Goal: Connect with others: Connect with others

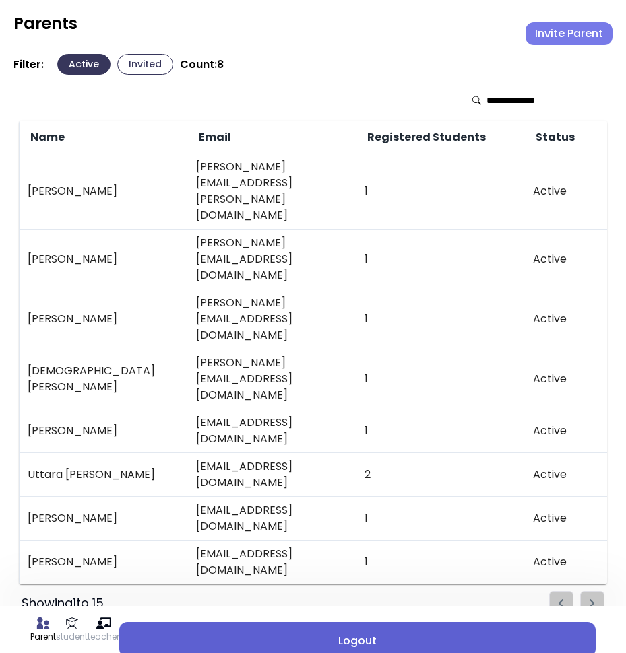
click at [419, 634] on span "Logout" at bounding box center [357, 641] width 455 height 16
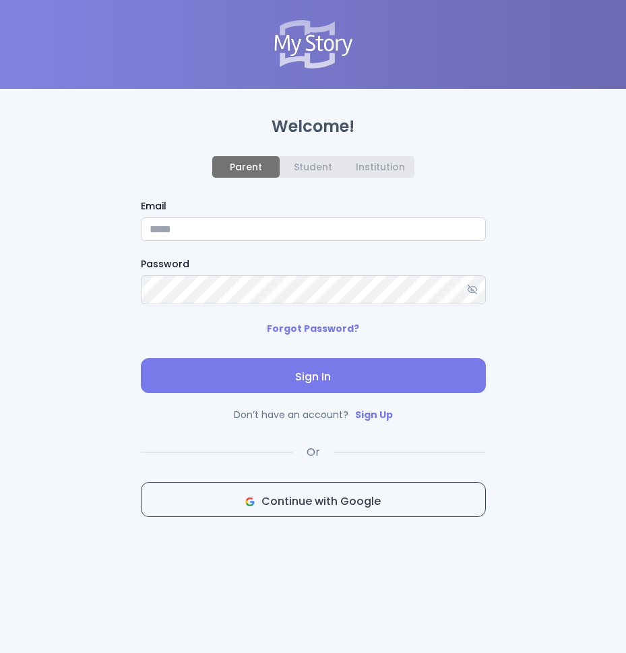
type input "**********"
click at [472, 294] on icon at bounding box center [472, 289] width 11 height 11
click at [397, 165] on div "Institution" at bounding box center [380, 167] width 49 height 11
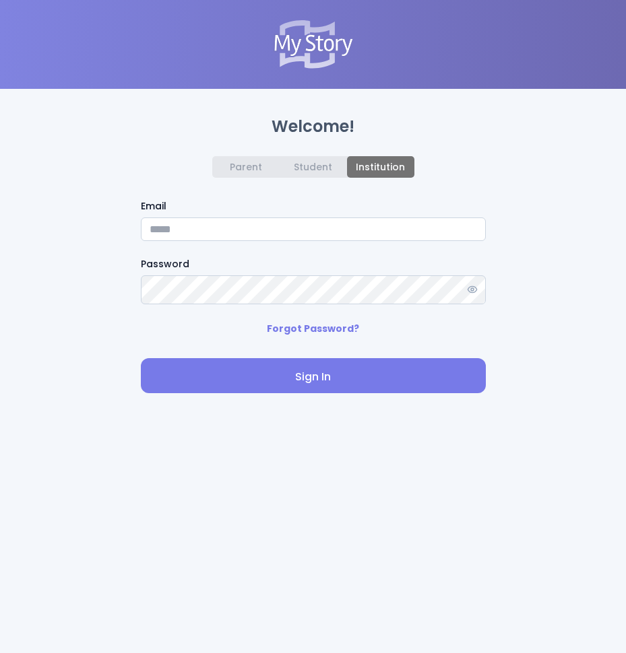
click at [198, 230] on input "Email" at bounding box center [313, 230] width 345 height 24
click at [243, 172] on div "Parent" at bounding box center [246, 167] width 32 height 11
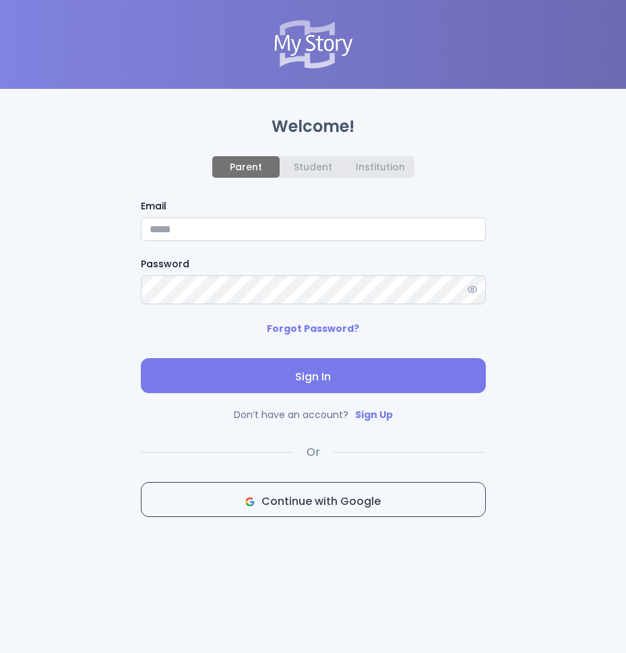
click at [357, 163] on div "Institution" at bounding box center [380, 167] width 49 height 11
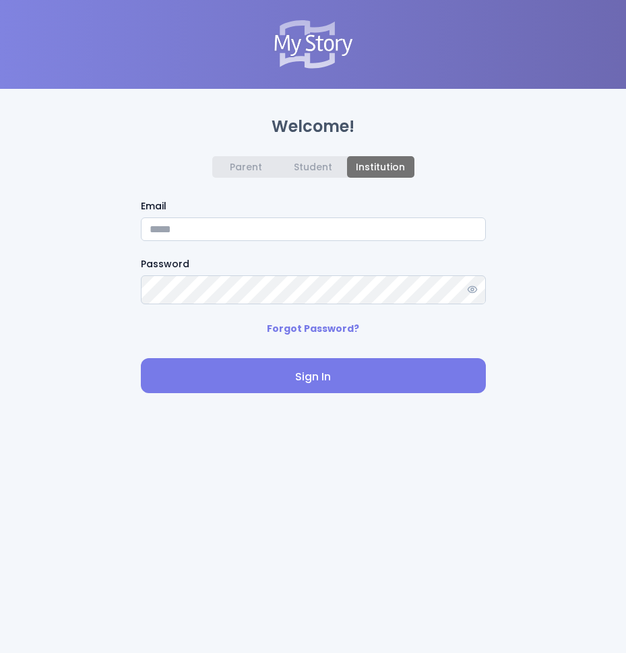
click at [177, 232] on input "Email" at bounding box center [313, 230] width 345 height 24
type input "**********"
click at [308, 385] on span "Sign In" at bounding box center [313, 377] width 323 height 16
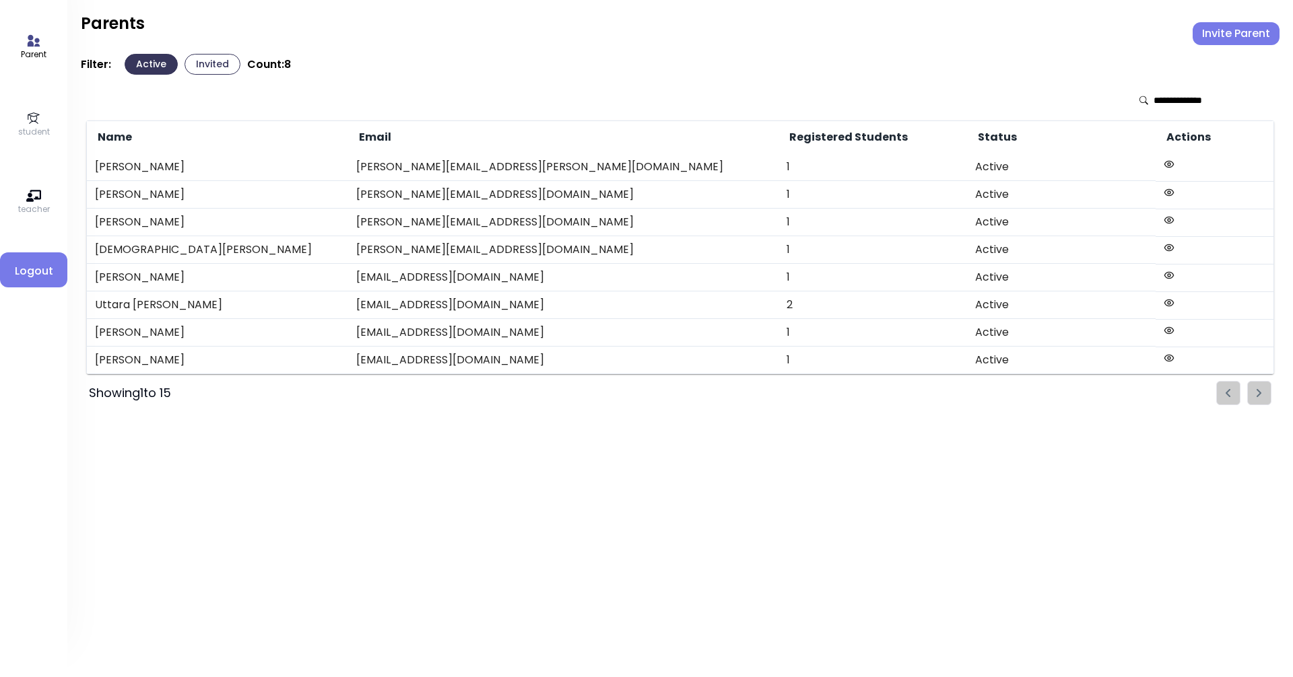
click at [28, 38] on icon at bounding box center [34, 40] width 12 height 11
click at [219, 68] on button "Invited" at bounding box center [213, 64] width 56 height 21
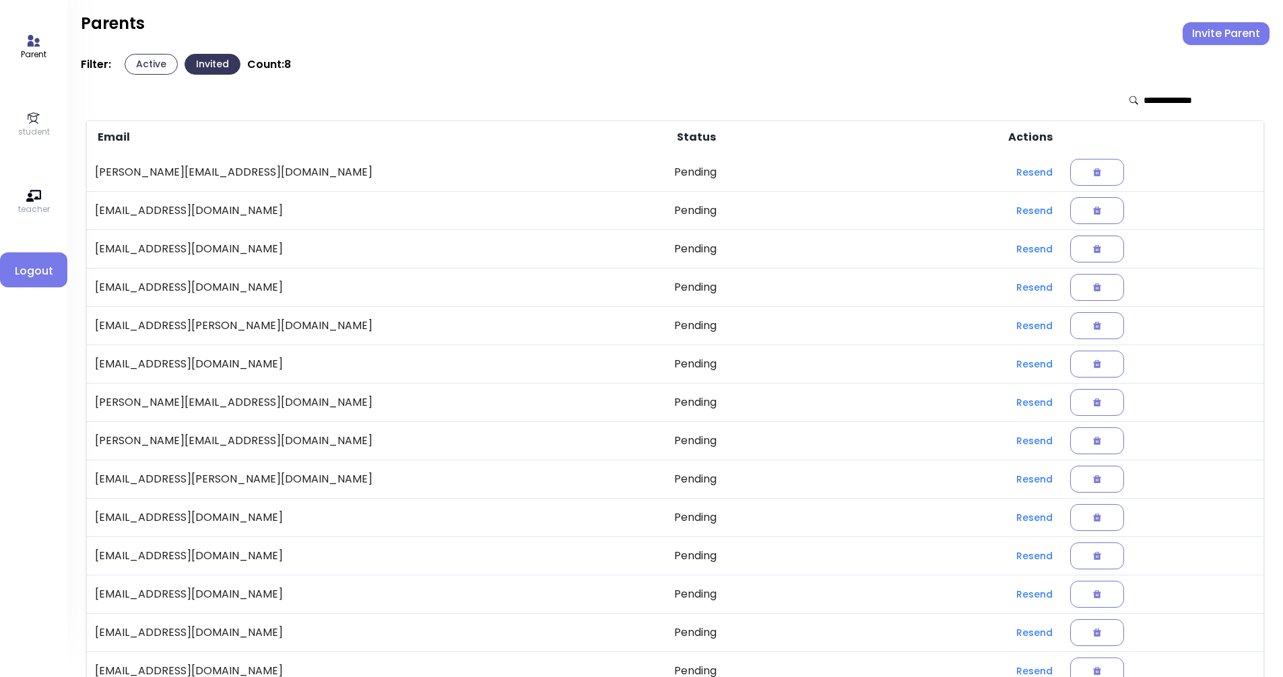
click at [37, 131] on p "student" at bounding box center [34, 132] width 32 height 12
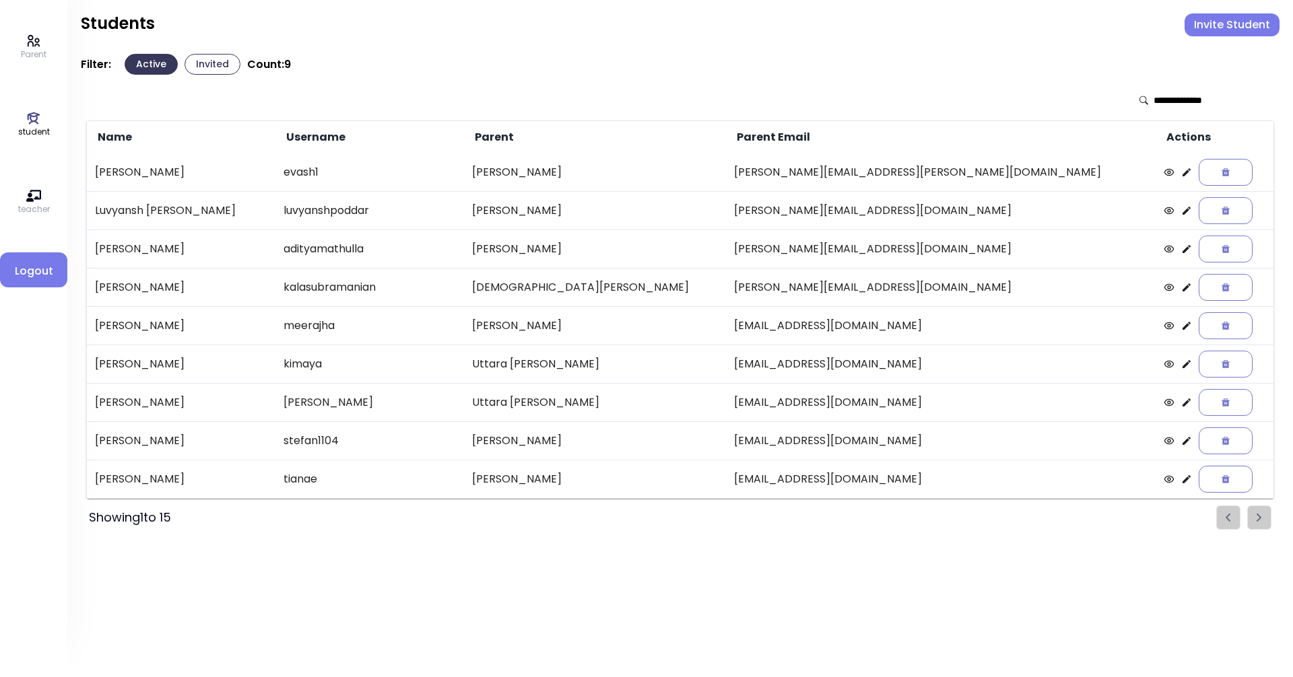
click at [625, 517] on ul "Pagination" at bounding box center [1243, 518] width 55 height 24
click at [625, 521] on ul "Pagination" at bounding box center [1243, 518] width 55 height 24
click at [625, 522] on ul "Pagination" at bounding box center [1243, 518] width 55 height 24
click at [222, 62] on button "Invited" at bounding box center [213, 64] width 56 height 21
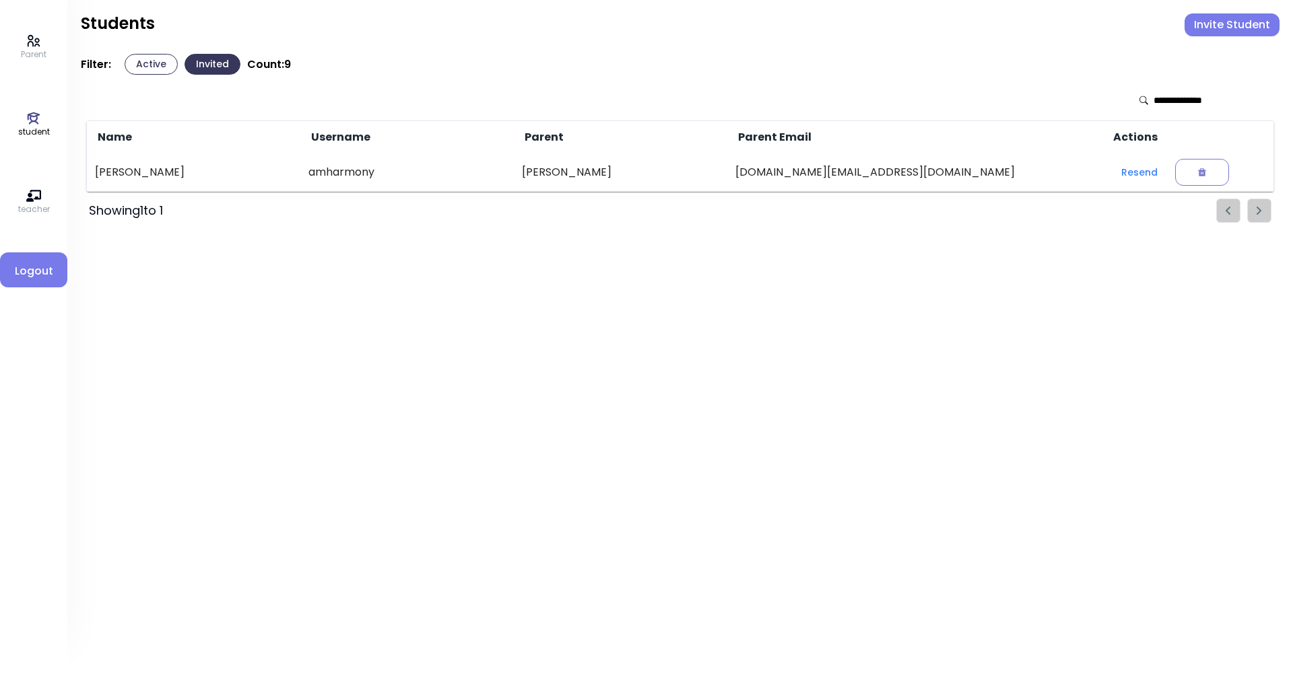
click at [36, 203] on p "teacher" at bounding box center [34, 209] width 32 height 12
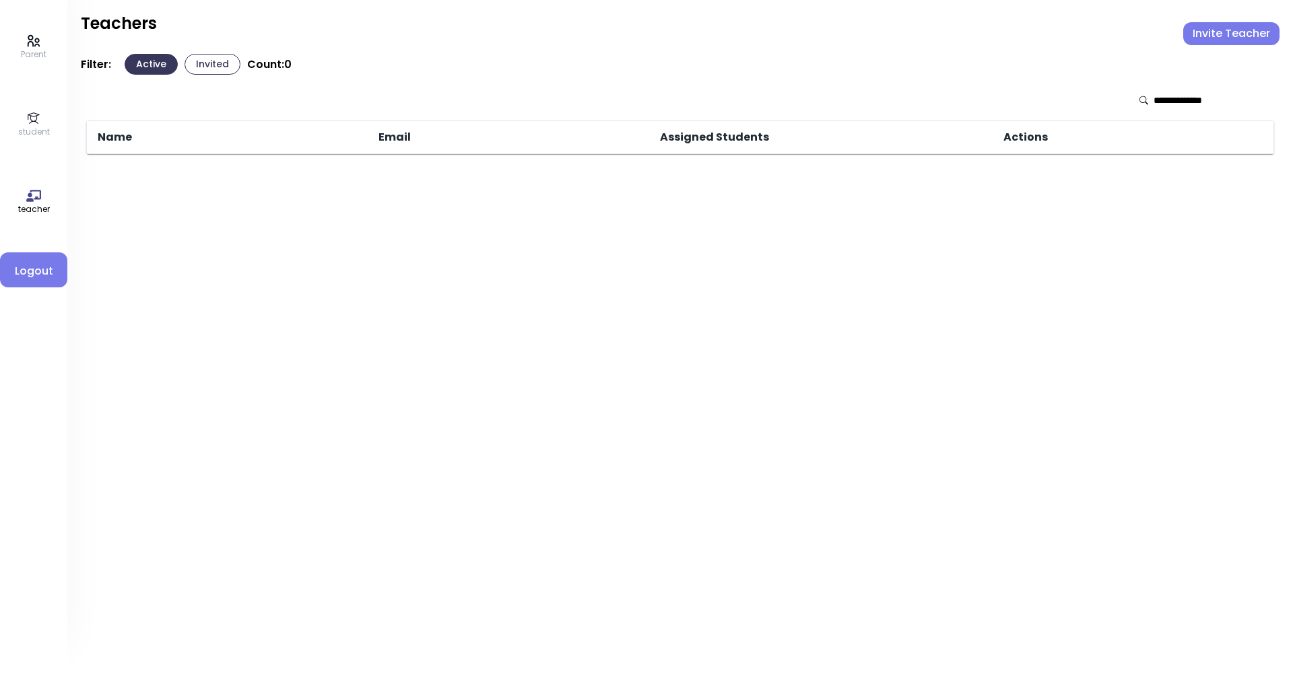
click at [32, 58] on p "Parent" at bounding box center [34, 54] width 26 height 12
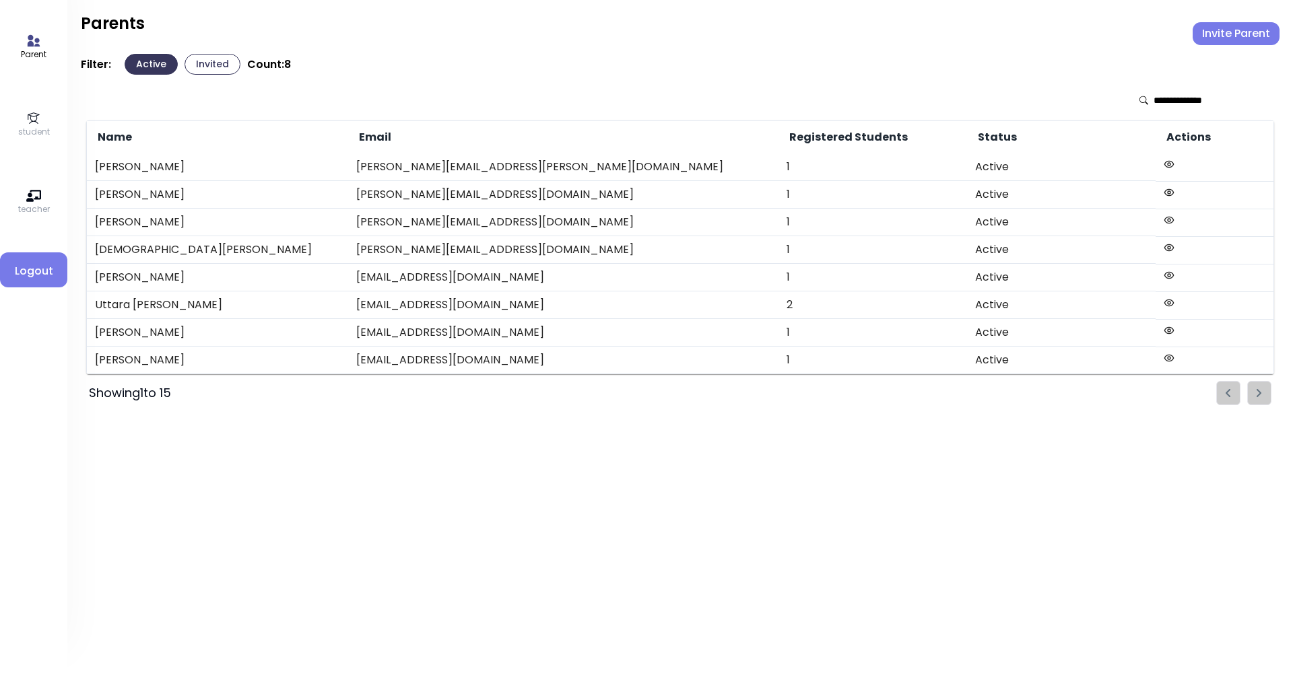
click at [36, 124] on icon at bounding box center [33, 118] width 15 height 15
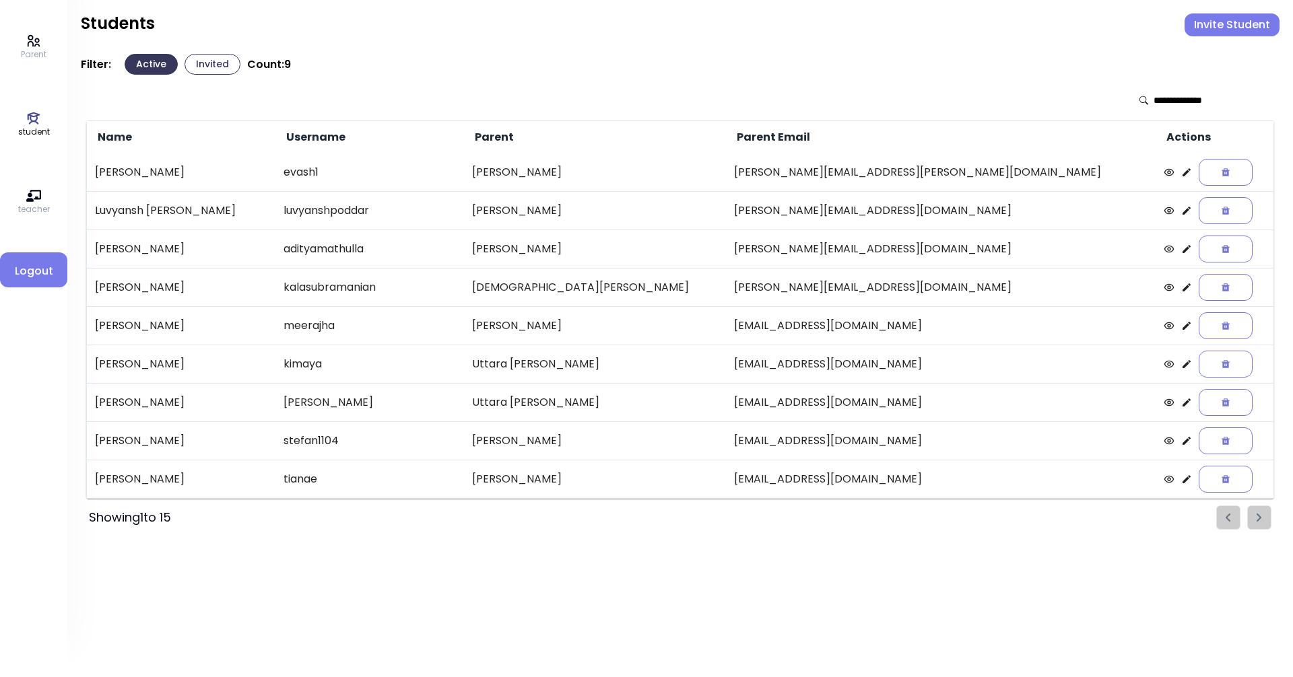
click at [625, 26] on button "Invite Student" at bounding box center [1232, 24] width 95 height 23
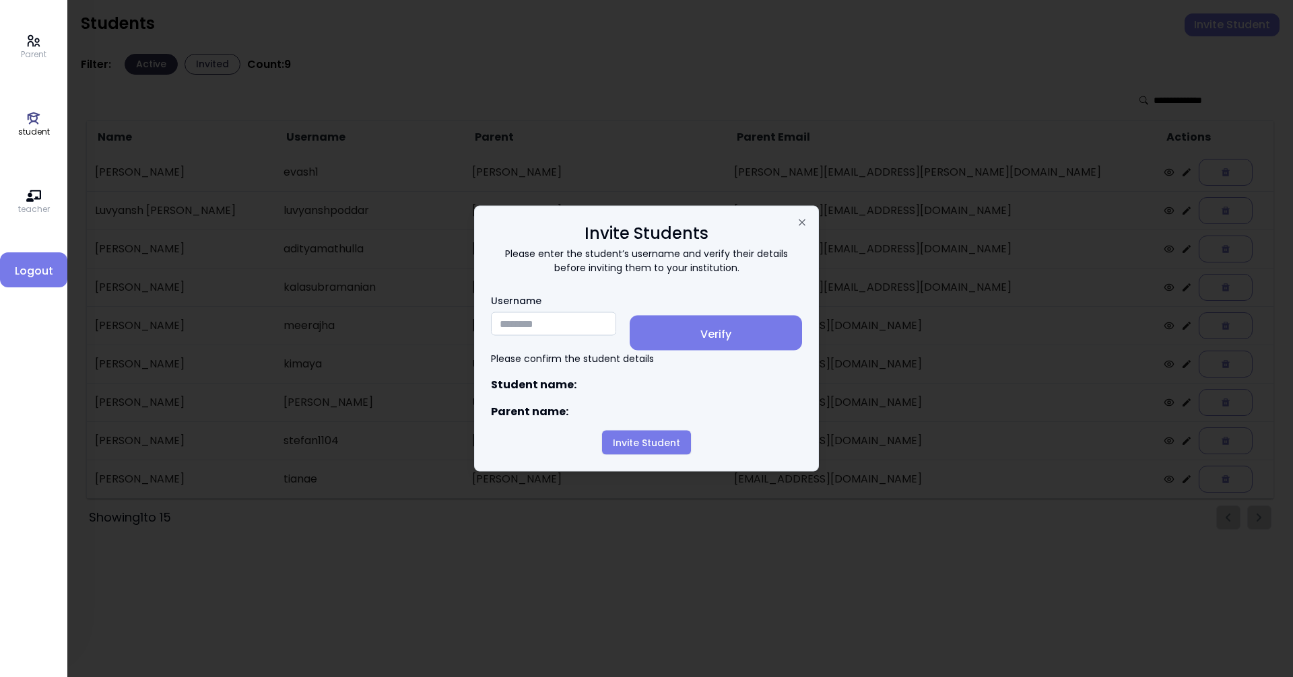
click at [625, 219] on div "Invite Students Please enter the student’s username and verify their details be…" at bounding box center [646, 339] width 345 height 266
click at [625, 221] on icon "button" at bounding box center [802, 223] width 6 height 6
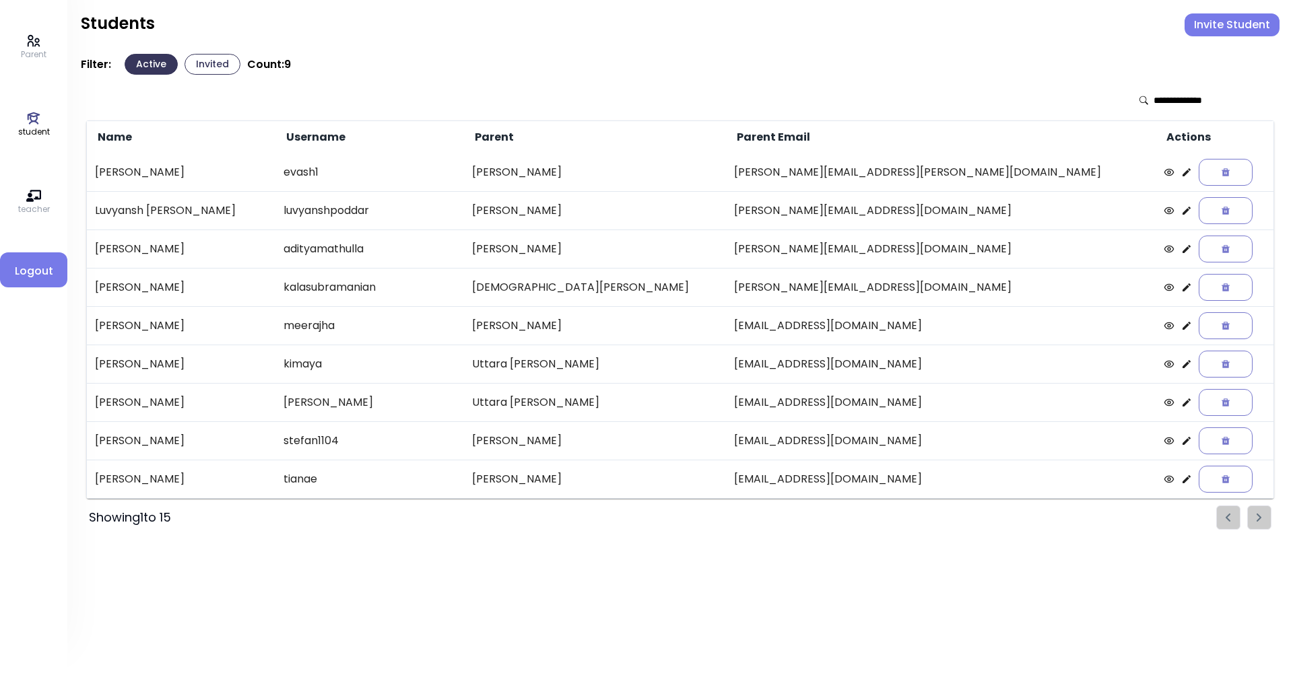
click at [198, 64] on button "Invited" at bounding box center [213, 64] width 56 height 21
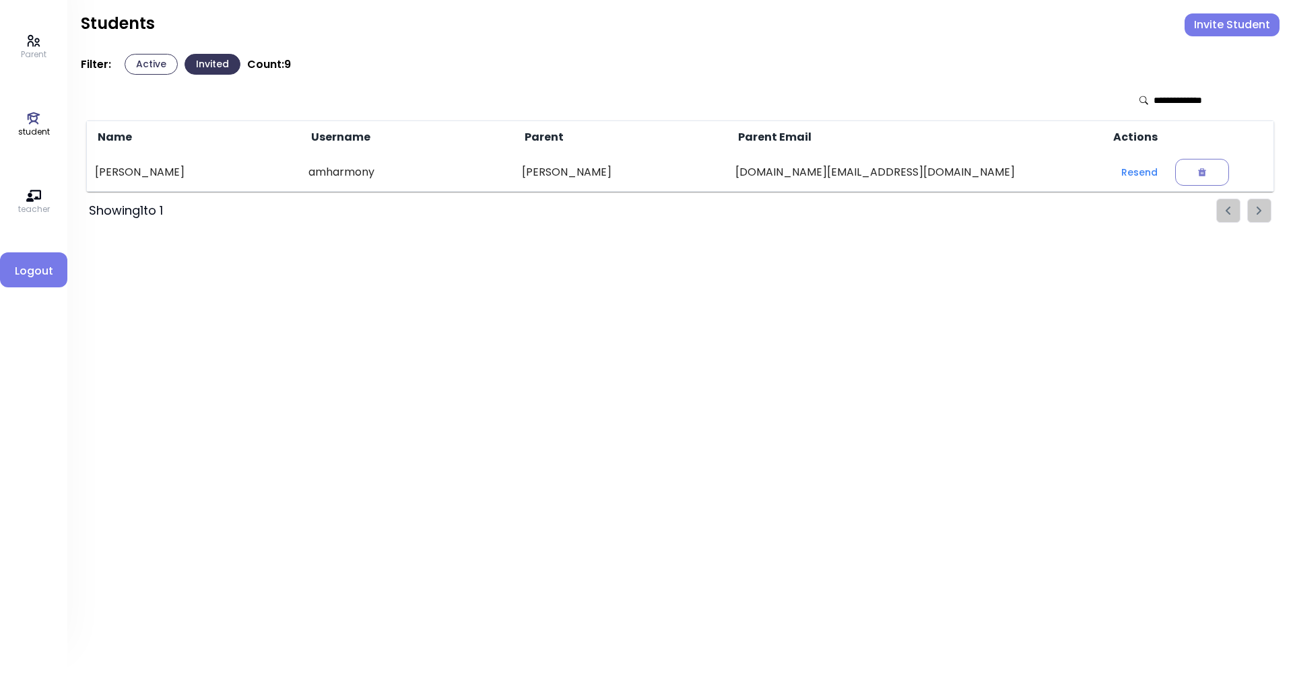
click at [32, 53] on p "Parent" at bounding box center [34, 54] width 26 height 12
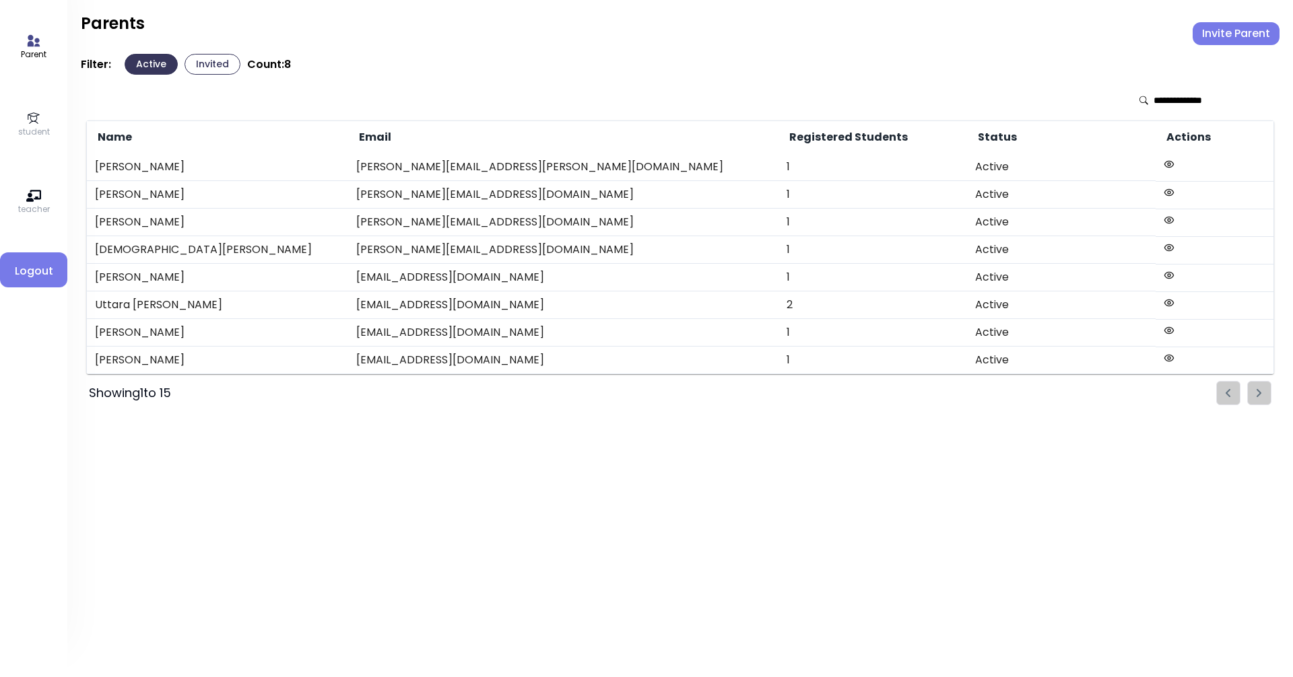
click at [30, 125] on icon at bounding box center [33, 118] width 15 height 15
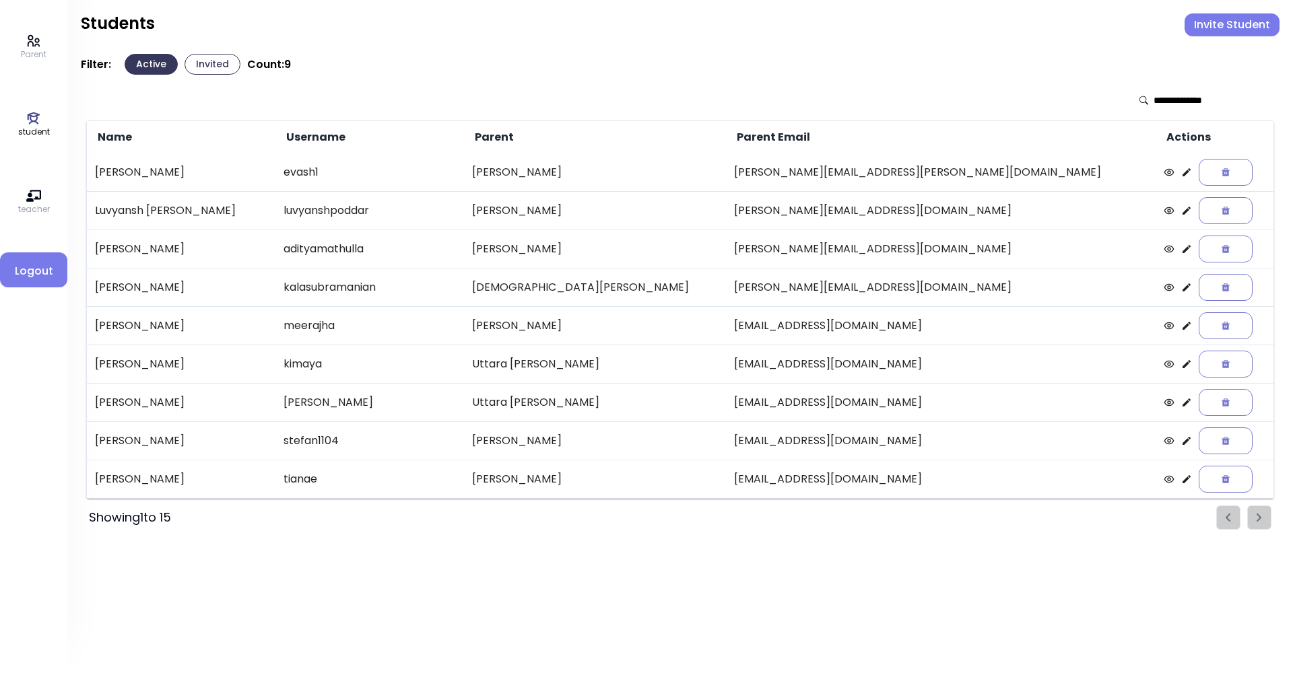
click at [30, 55] on p "Parent" at bounding box center [34, 54] width 26 height 12
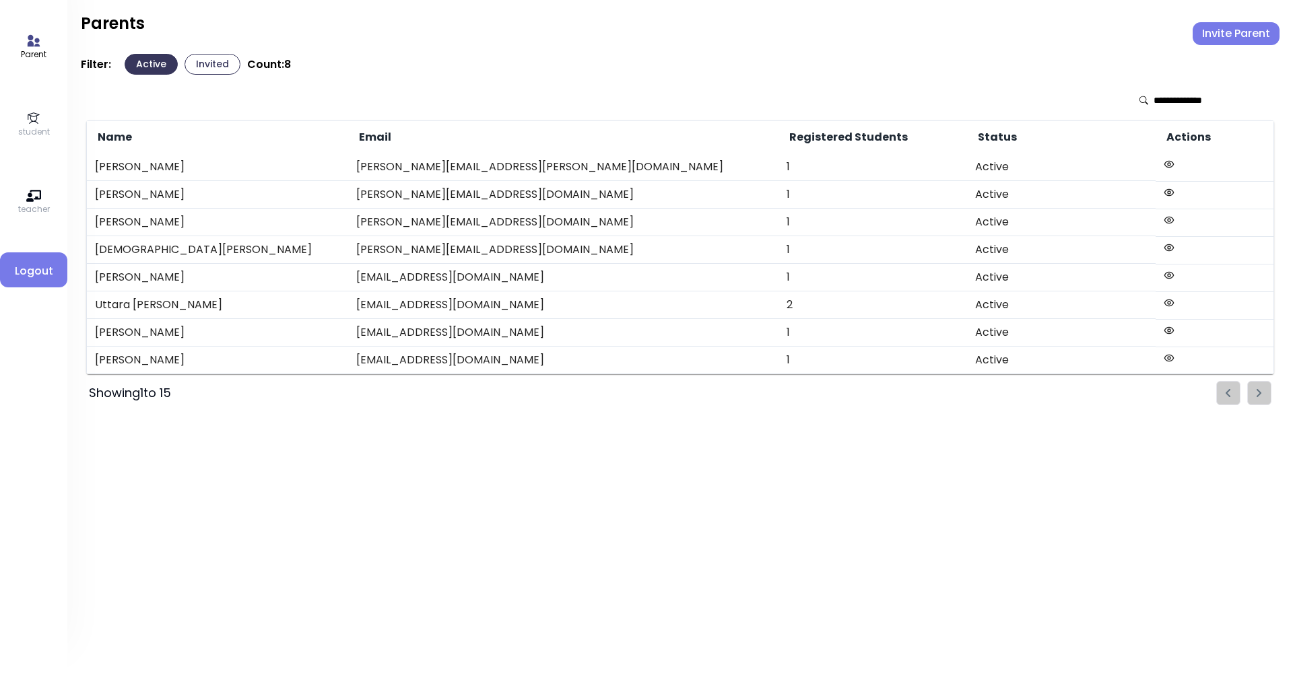
click at [625, 28] on button "Invite Parent" at bounding box center [1236, 33] width 87 height 23
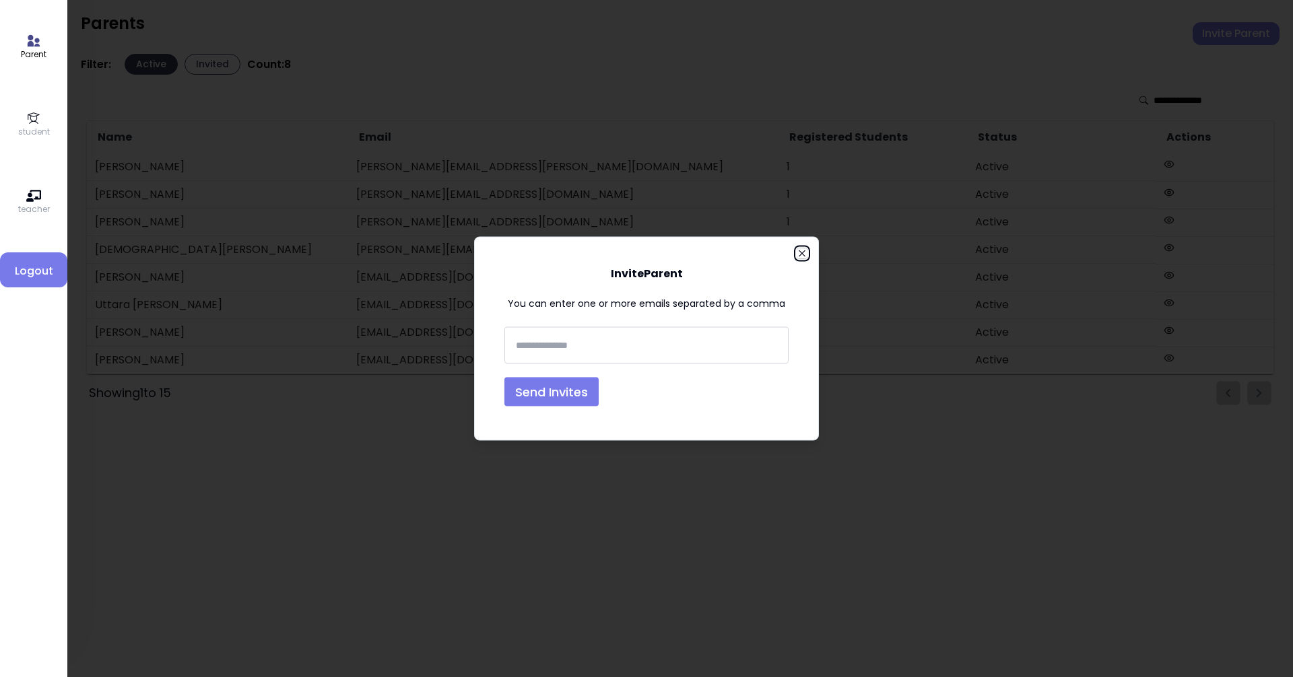
click at [625, 255] on icon "button" at bounding box center [802, 253] width 11 height 11
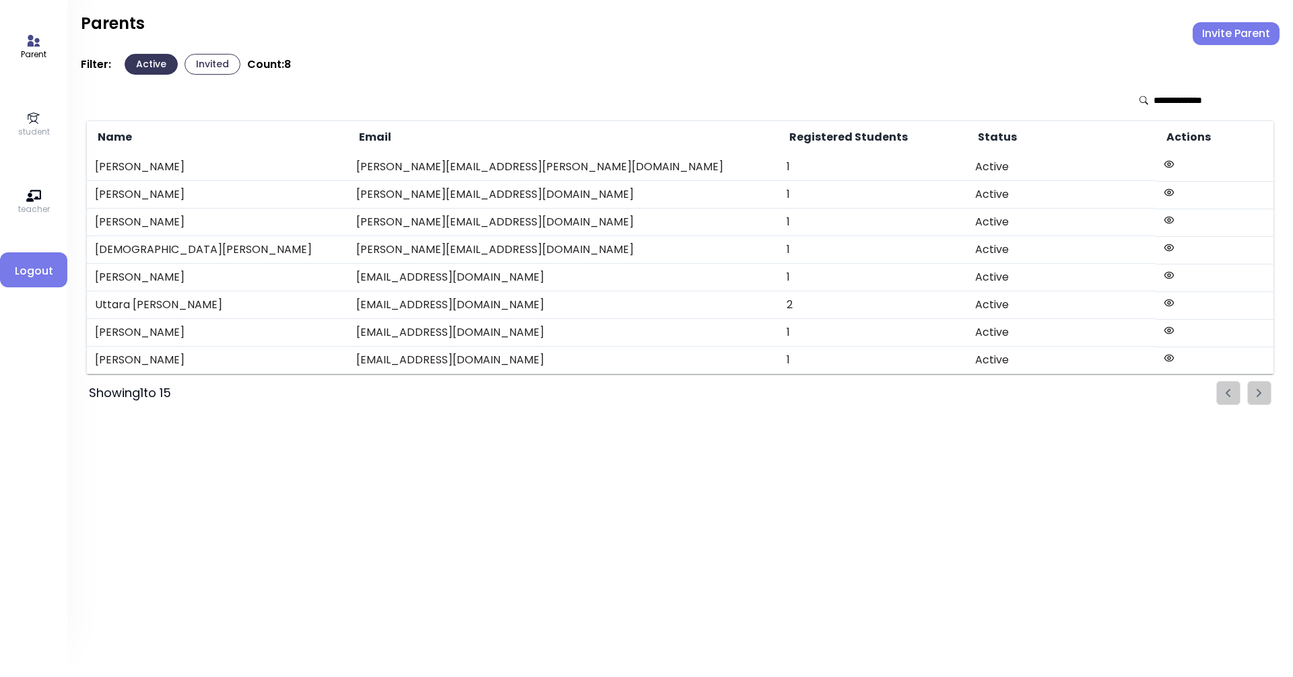
click at [48, 126] on p "student" at bounding box center [34, 132] width 32 height 12
